Goal: Information Seeking & Learning: Check status

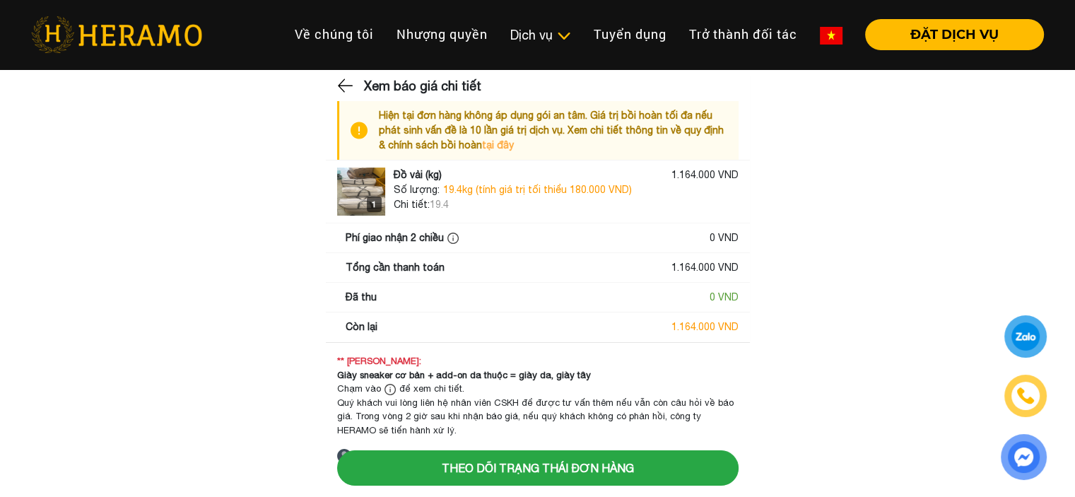
scroll to position [15, 0]
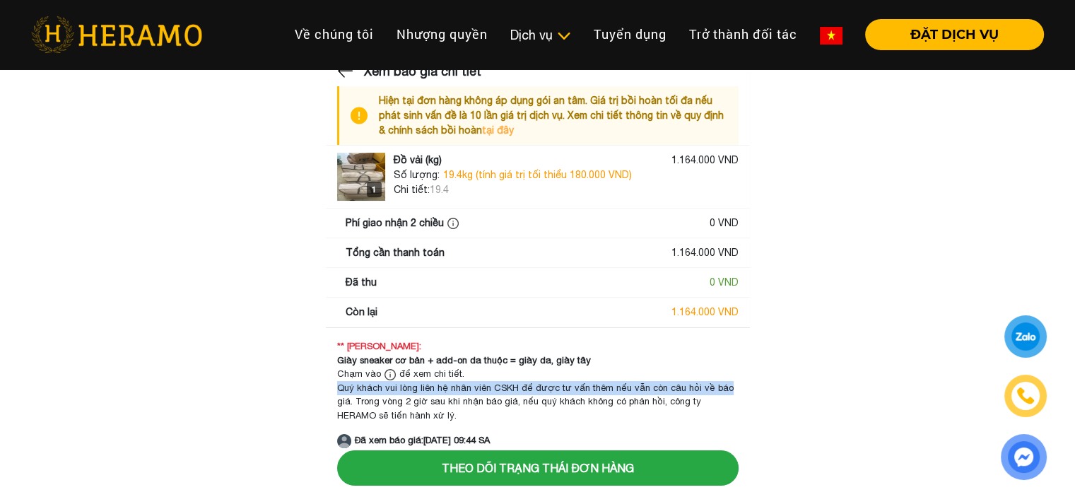
drag, startPoint x: 510, startPoint y: 377, endPoint x: 805, endPoint y: 391, distance: 295.9
click at [805, 391] on main "Xem báo giá chi tiết Hiện tại đơn hàng không áp dụng gói an tâm. Giá trị bồi ho…" at bounding box center [537, 255] width 1075 height 387
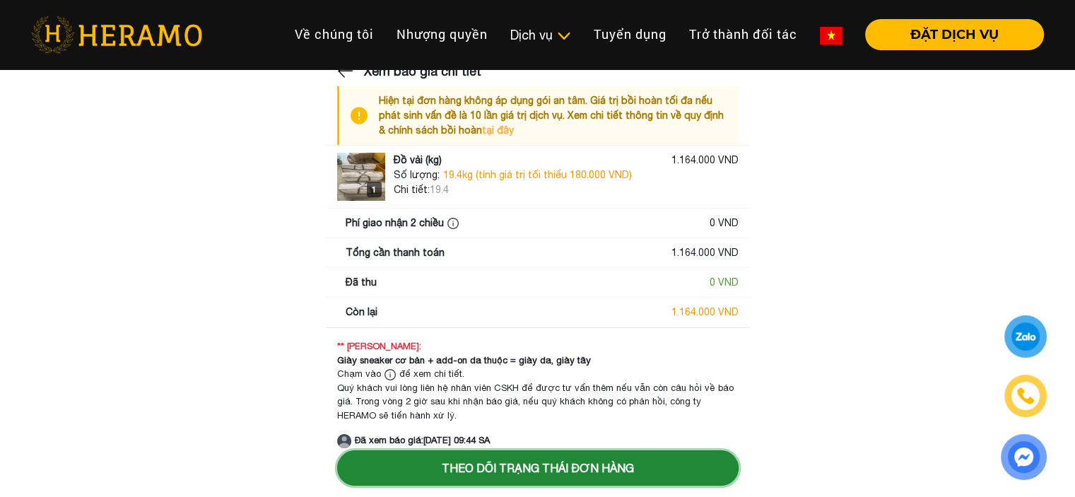
click at [465, 465] on button "Theo dõi trạng thái đơn hàng" at bounding box center [538, 467] width 402 height 35
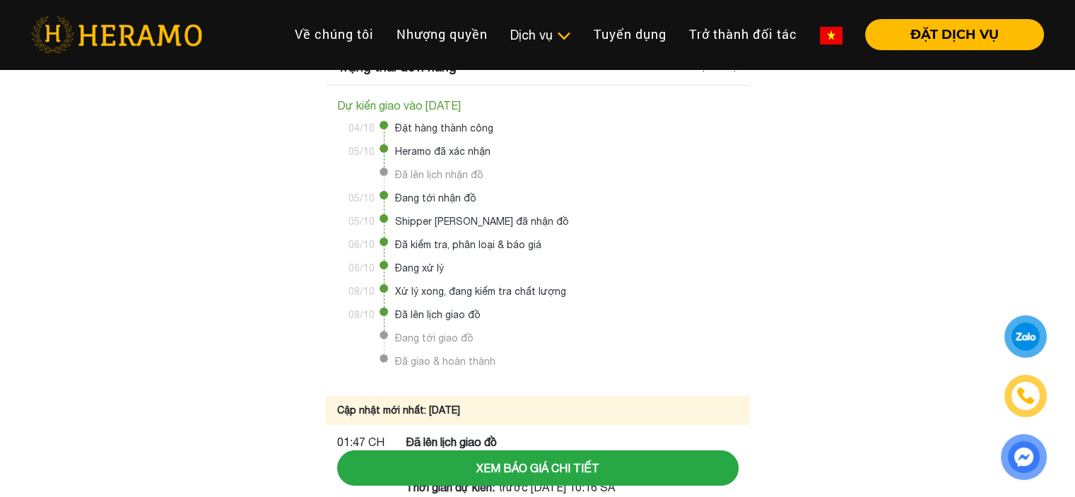
scroll to position [87, 0]
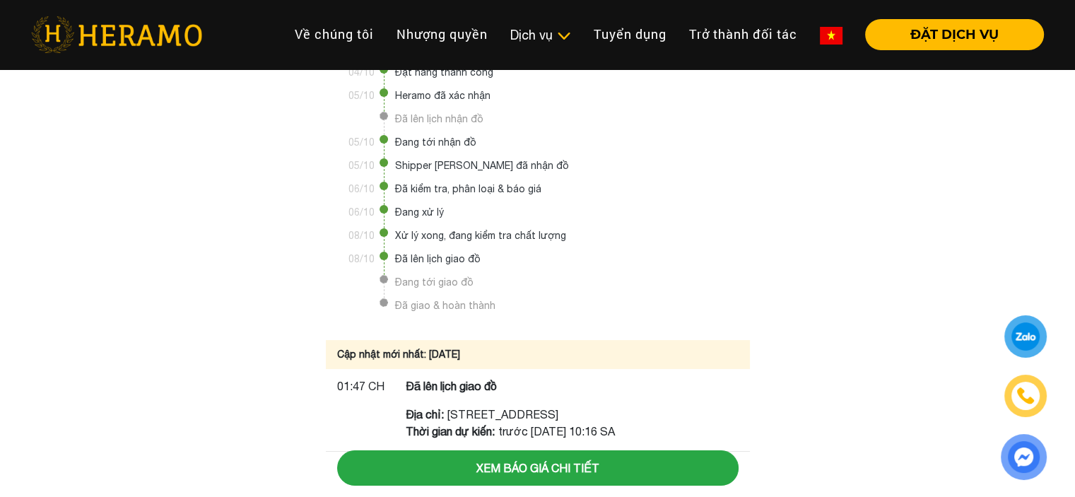
drag, startPoint x: 482, startPoint y: 398, endPoint x: 666, endPoint y: 422, distance: 185.4
click at [615, 422] on div "Địa chỉ: [STREET_ADDRESS]" at bounding box center [510, 414] width 209 height 17
click at [814, 326] on main "Trạng thái đơn hàng Liên hệ hỗ trợ Dự kiến giao vào [DATE] 04/10 Đặt hàng thành…" at bounding box center [537, 245] width 1075 height 504
